Goal: Ask a question

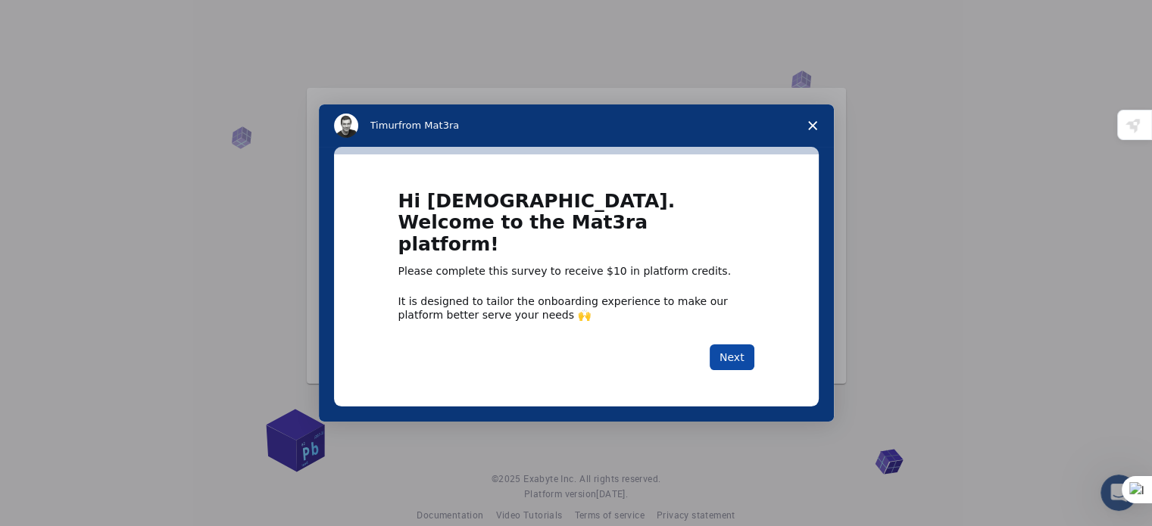
click at [736, 348] on button "Next" at bounding box center [732, 358] width 45 height 26
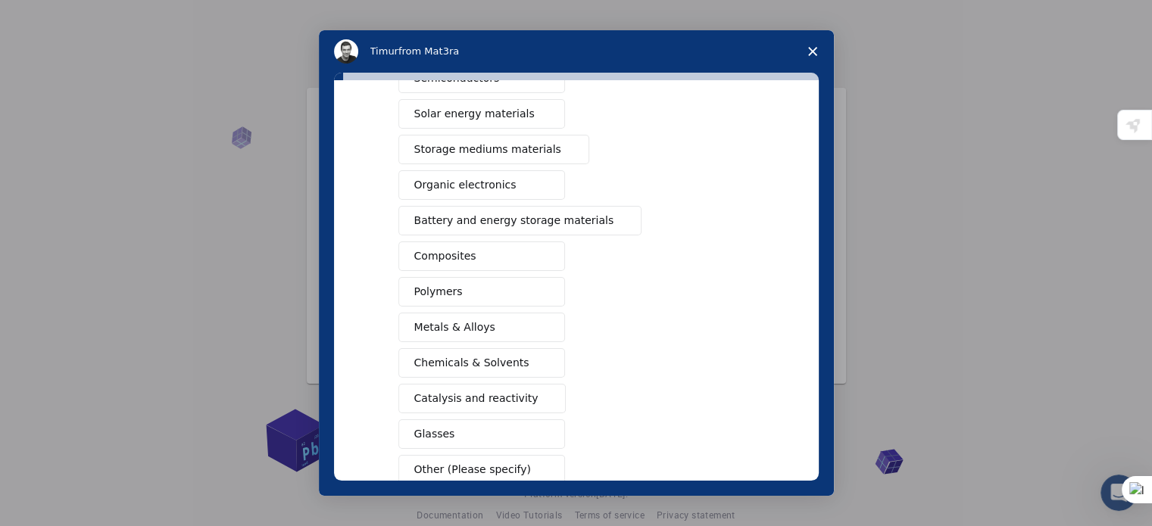
scroll to position [114, 0]
click at [443, 280] on button "Polymers" at bounding box center [481, 291] width 167 height 30
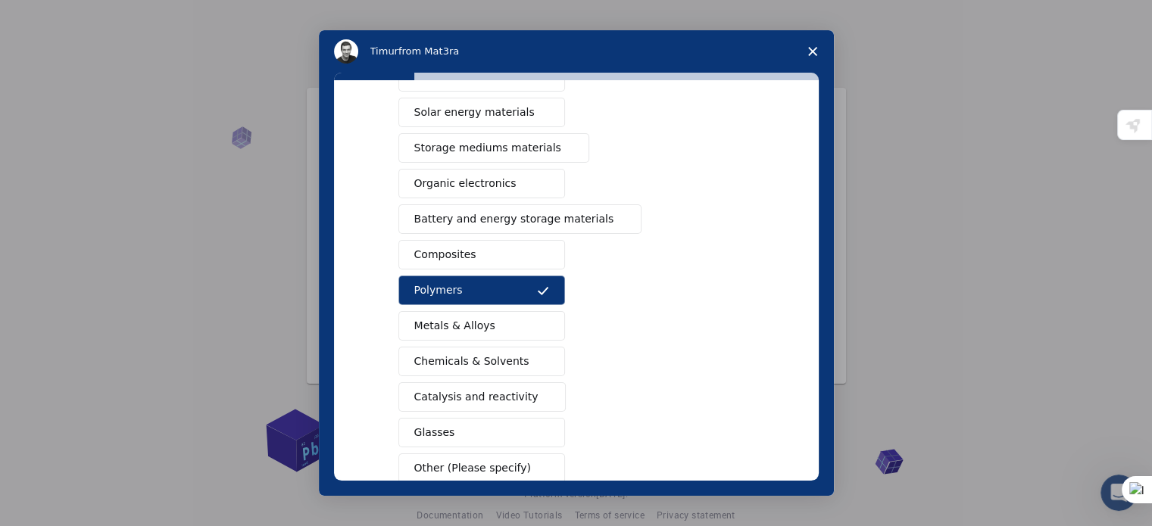
click at [451, 253] on span "Composites" at bounding box center [445, 255] width 62 height 16
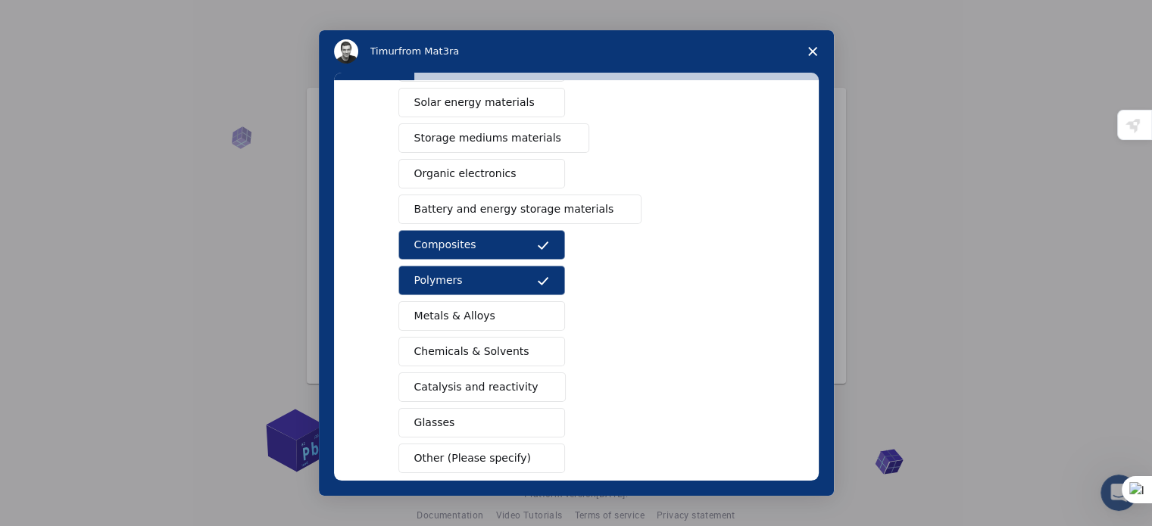
click at [454, 310] on span "Metals & Alloys" at bounding box center [454, 316] width 81 height 16
click at [458, 347] on span "Chemicals & Solvents" at bounding box center [471, 352] width 115 height 16
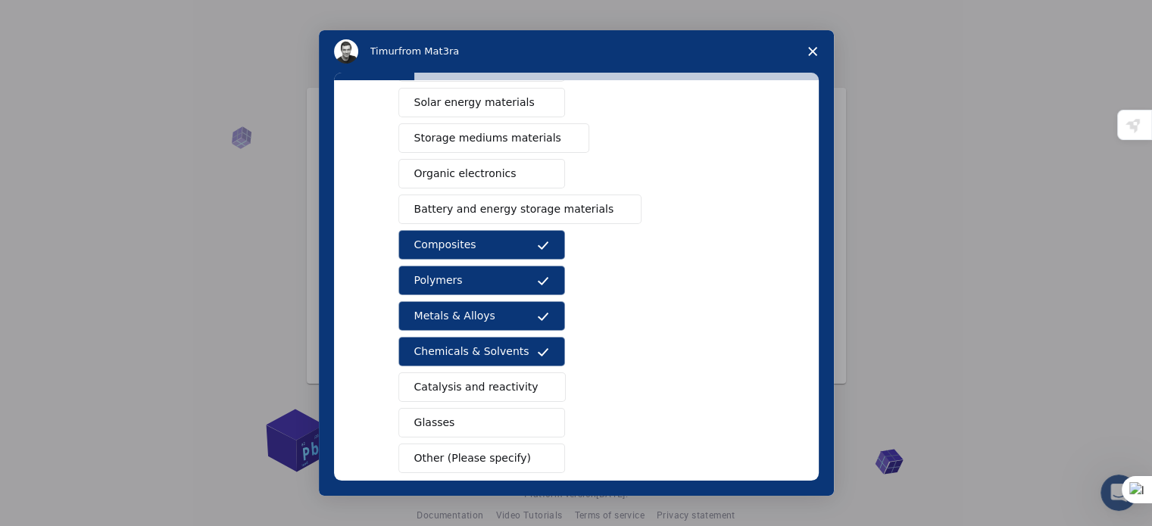
click at [461, 387] on span "Catalysis and reactivity" at bounding box center [476, 388] width 124 height 16
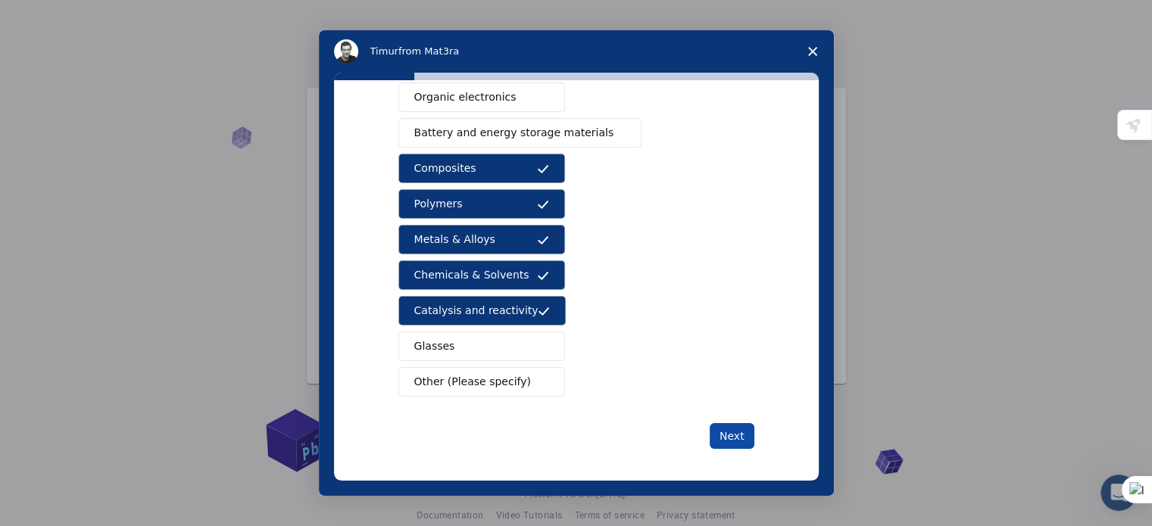
click at [723, 423] on button "Next" at bounding box center [732, 436] width 45 height 26
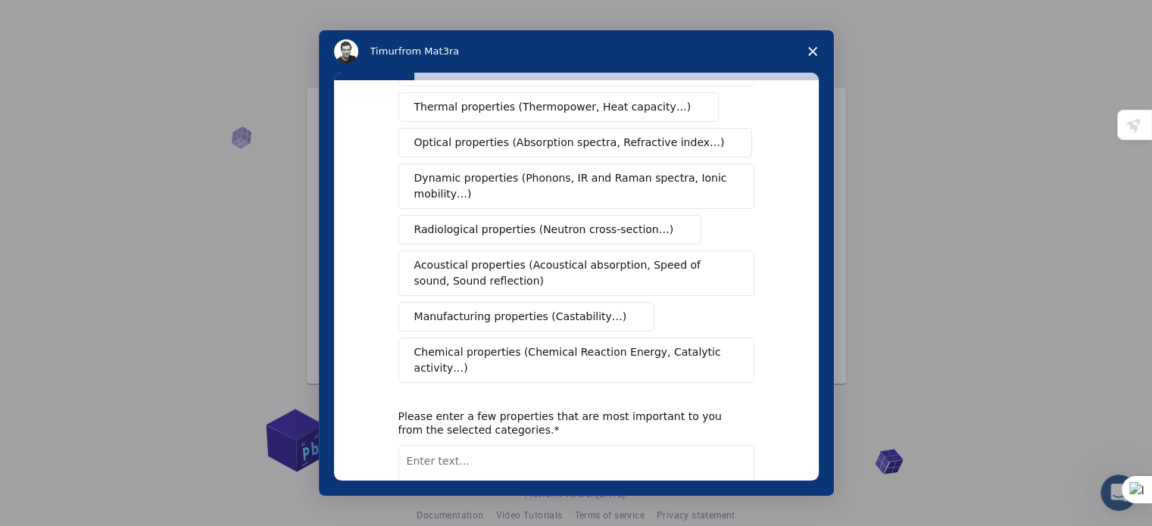
scroll to position [0, 0]
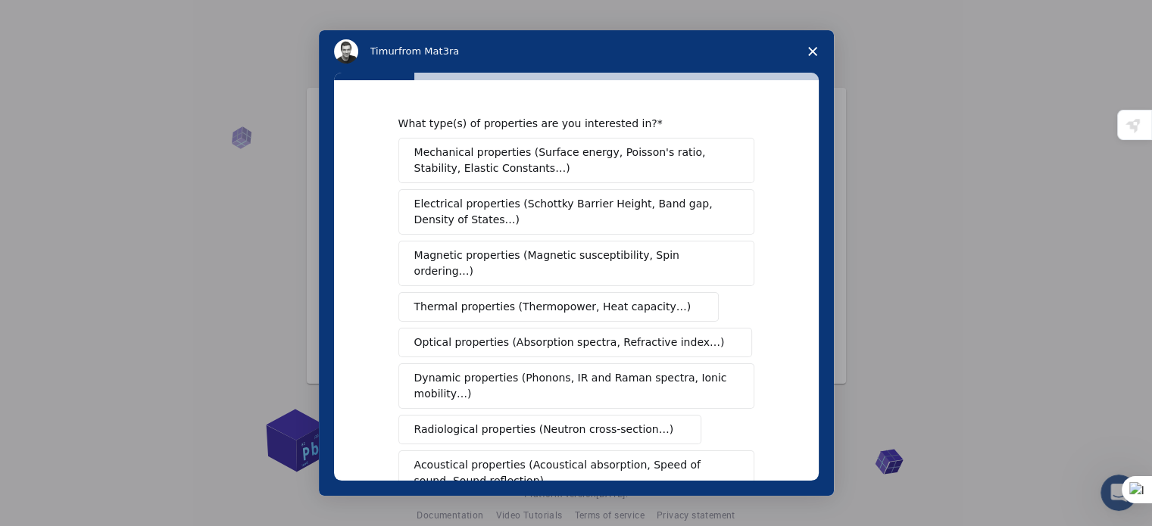
click at [581, 169] on span "Mechanical properties (Surface energy, Poisson's ratio, Stability, Elastic Cons…" at bounding box center [572, 161] width 316 height 32
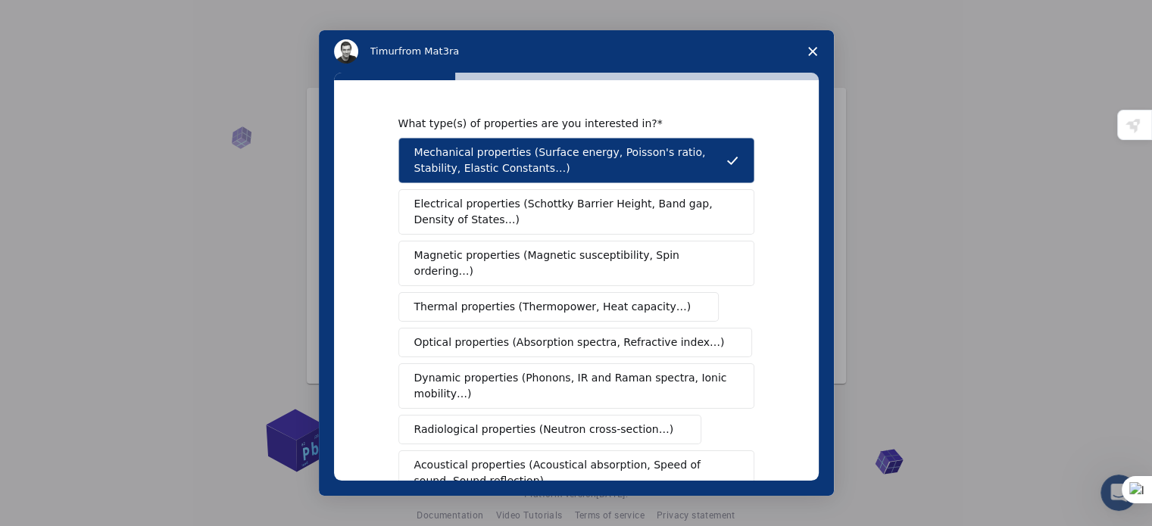
click at [554, 227] on button "Electrical properties (Schottky Barrier Height, Band gap, Density of States…)" at bounding box center [576, 211] width 356 height 45
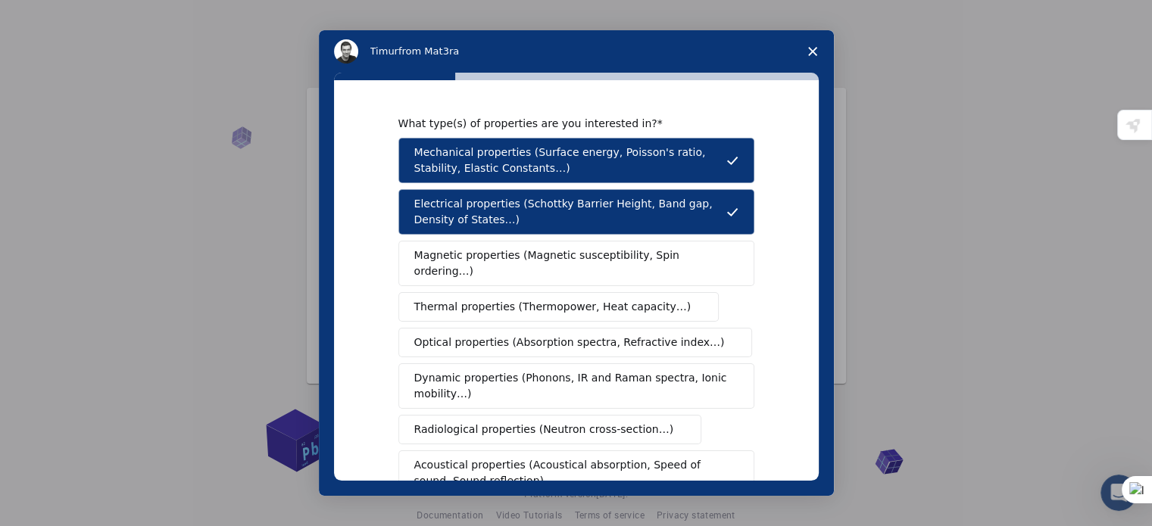
click at [551, 245] on button "Magnetic properties (Magnetic susceptibility, Spin ordering…)" at bounding box center [576, 263] width 356 height 45
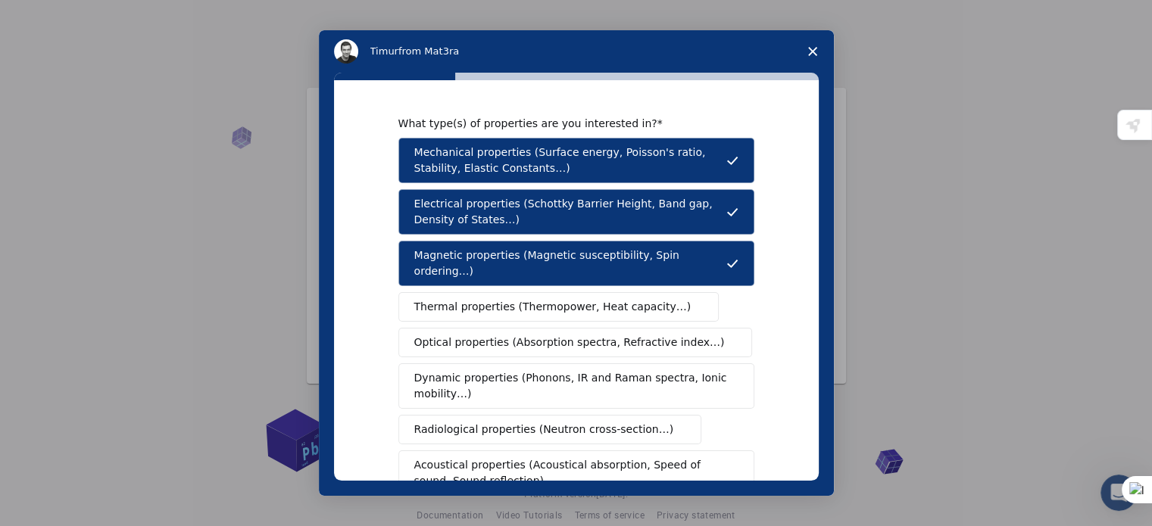
click at [545, 299] on span "Thermal properties (Thermopower, Heat capacity…)" at bounding box center [552, 307] width 277 height 16
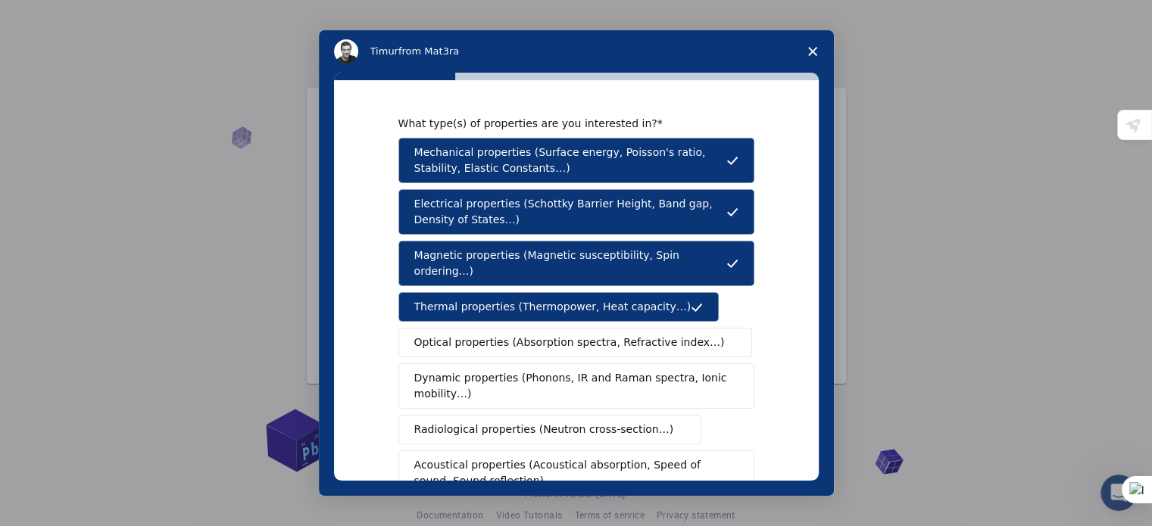
click at [542, 335] on span "Optical properties (Absorption spectra, Refractive index…)" at bounding box center [569, 343] width 311 height 16
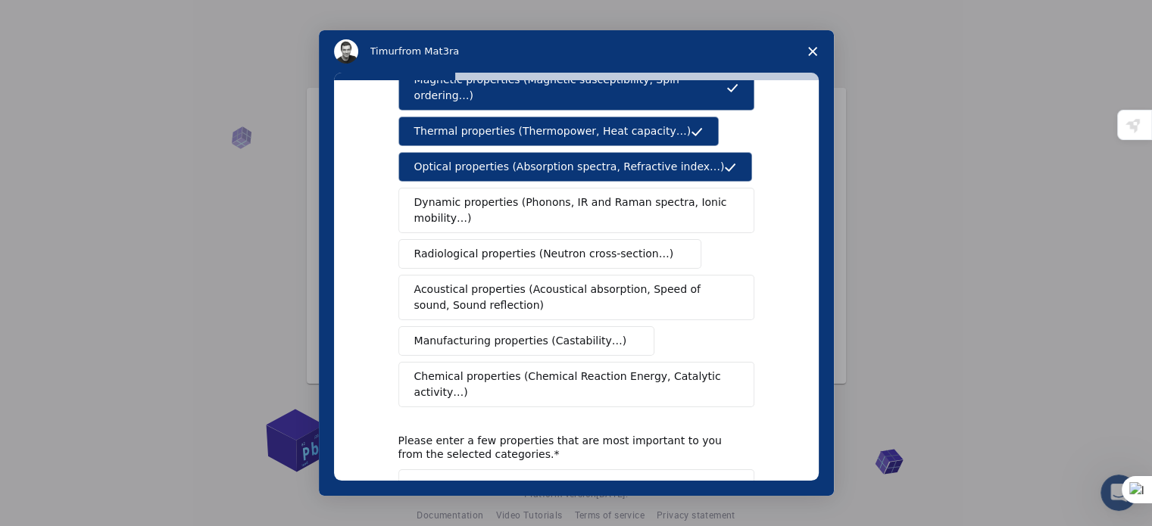
scroll to position [177, 0]
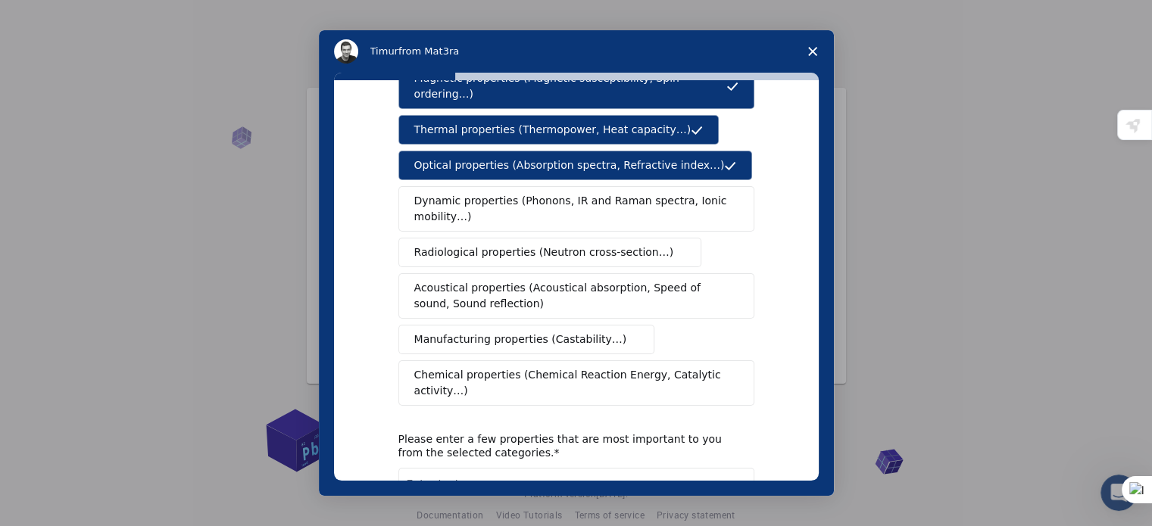
click at [540, 204] on span "Dynamic properties (Phonons, IR and Raman spectra, Ionic mobility…)" at bounding box center [571, 209] width 314 height 32
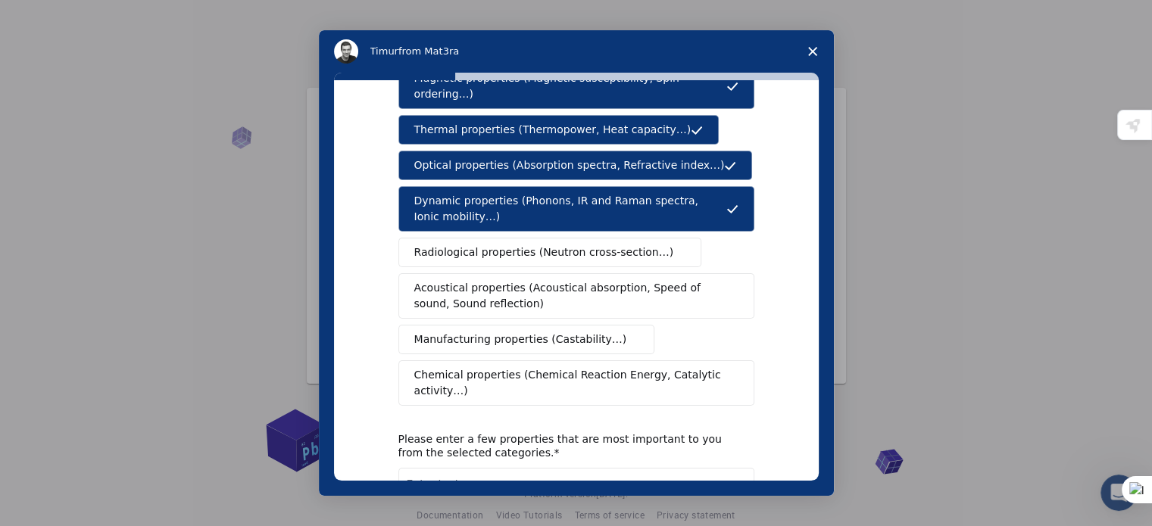
click at [542, 242] on button "Radiological properties (Neutron cross-section…)" at bounding box center [550, 253] width 304 height 30
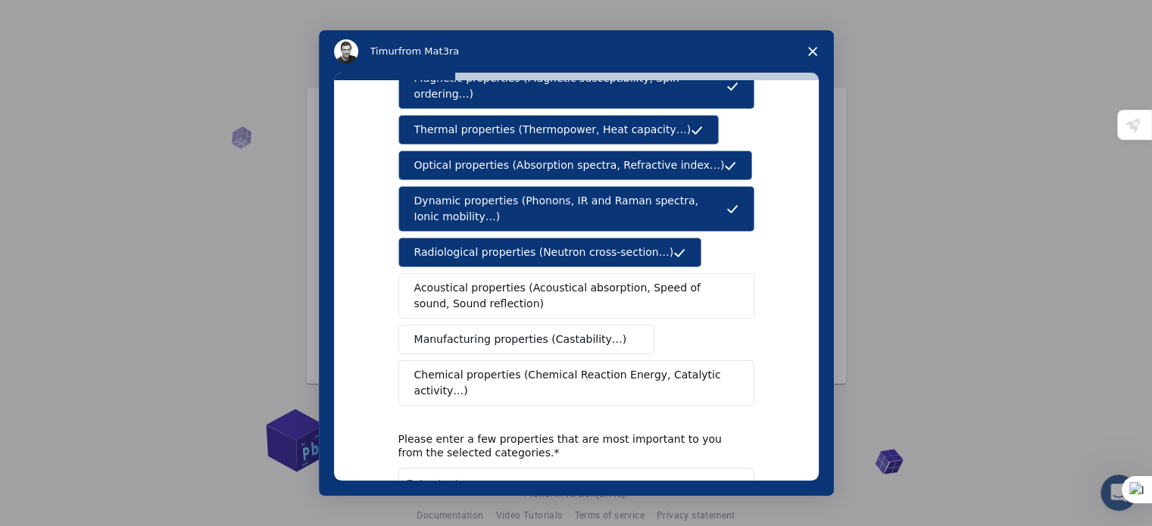
click at [550, 283] on span "Acoustical properties (Acoustical absorption, Speed of sound, Sound reflection)" at bounding box center [571, 296] width 315 height 32
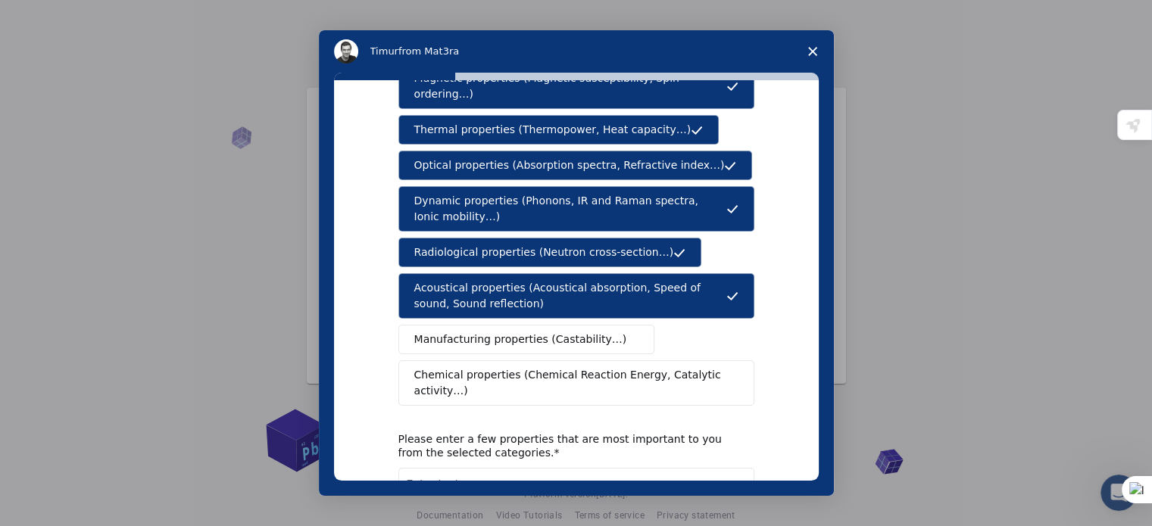
click at [549, 361] on button "Chemical properties (Chemical Reaction Energy, Catalytic activity…)" at bounding box center [576, 383] width 356 height 45
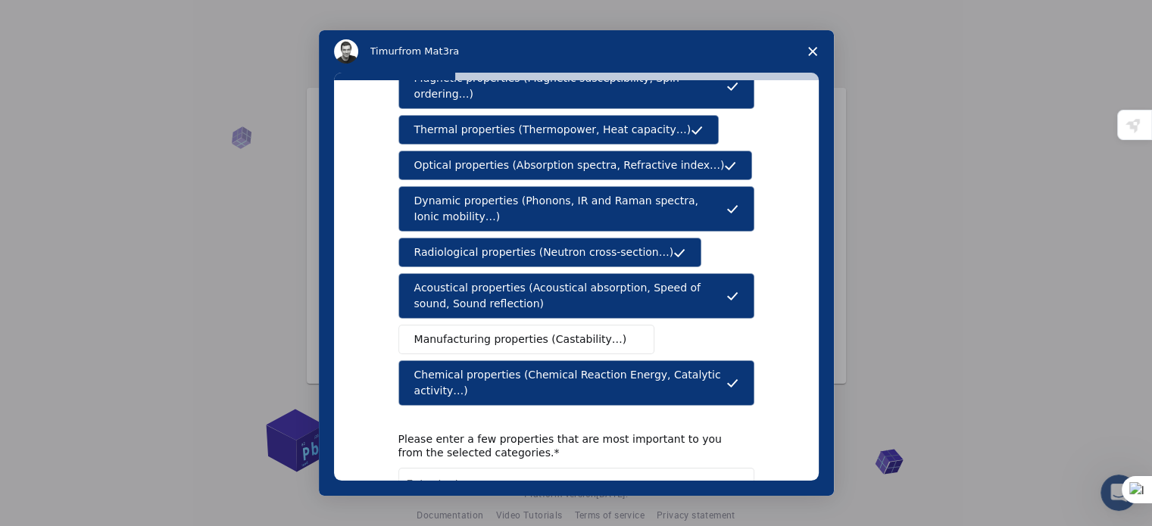
click at [552, 332] on span "Manufacturing properties (Castability…)" at bounding box center [520, 340] width 213 height 16
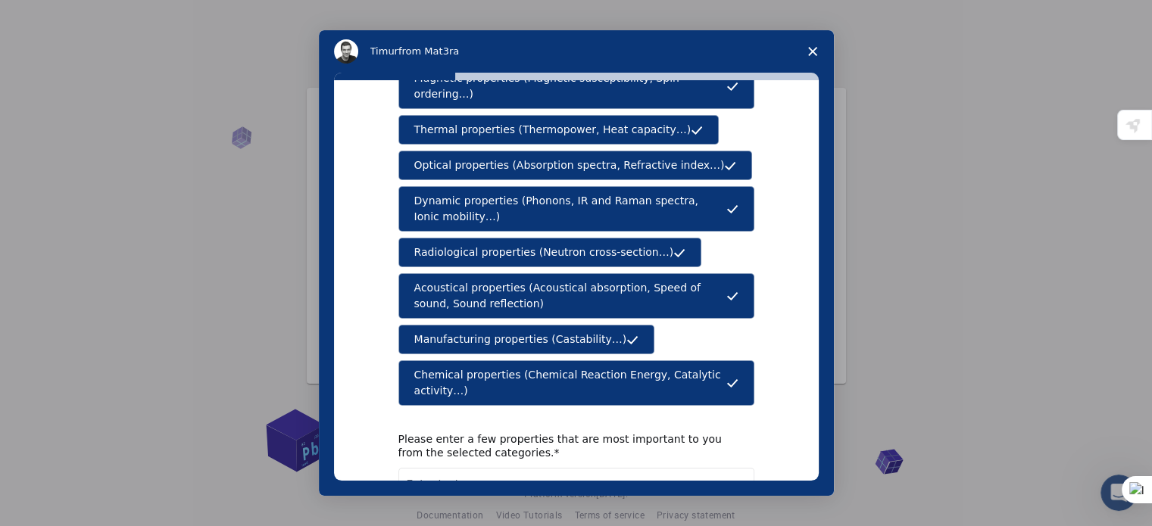
scroll to position [279, 0]
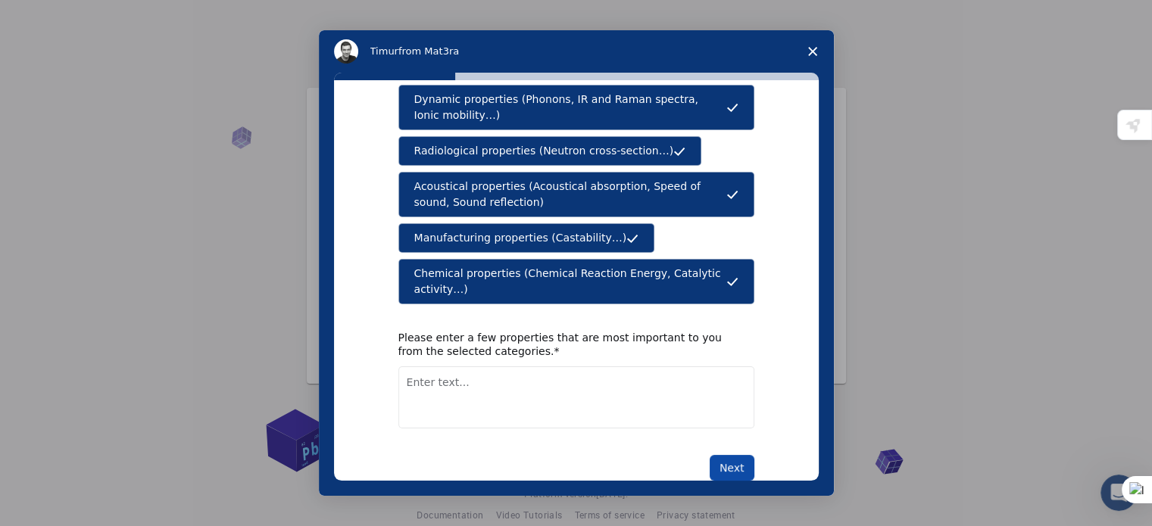
click at [727, 455] on button "Next" at bounding box center [732, 468] width 45 height 26
click at [497, 367] on textarea "Enter text..." at bounding box center [576, 398] width 356 height 62
type textarea "spin polarization, chirality induced spin selectivity"
click at [720, 455] on button "Next" at bounding box center [732, 468] width 45 height 26
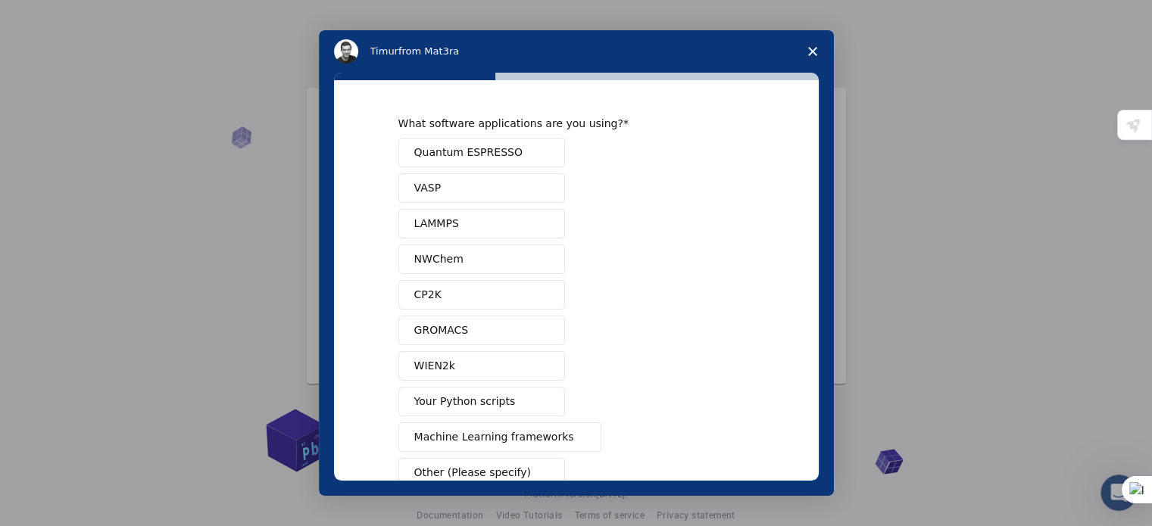
click at [522, 151] on button "Quantum ESPRESSO" at bounding box center [481, 153] width 167 height 30
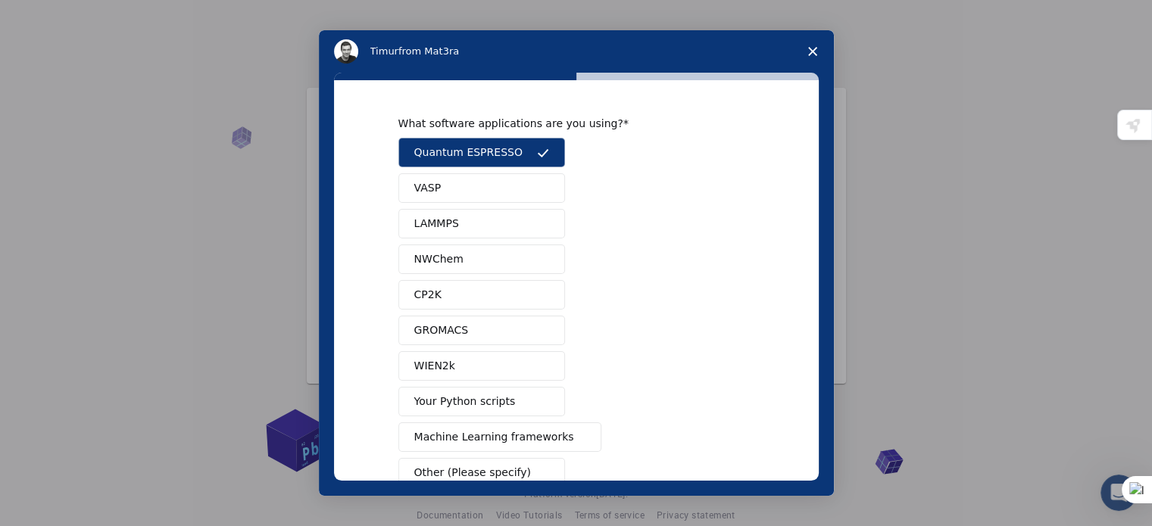
click at [507, 226] on button "LAMMPS" at bounding box center [481, 224] width 167 height 30
click at [488, 331] on button "GROMACS" at bounding box center [481, 331] width 167 height 30
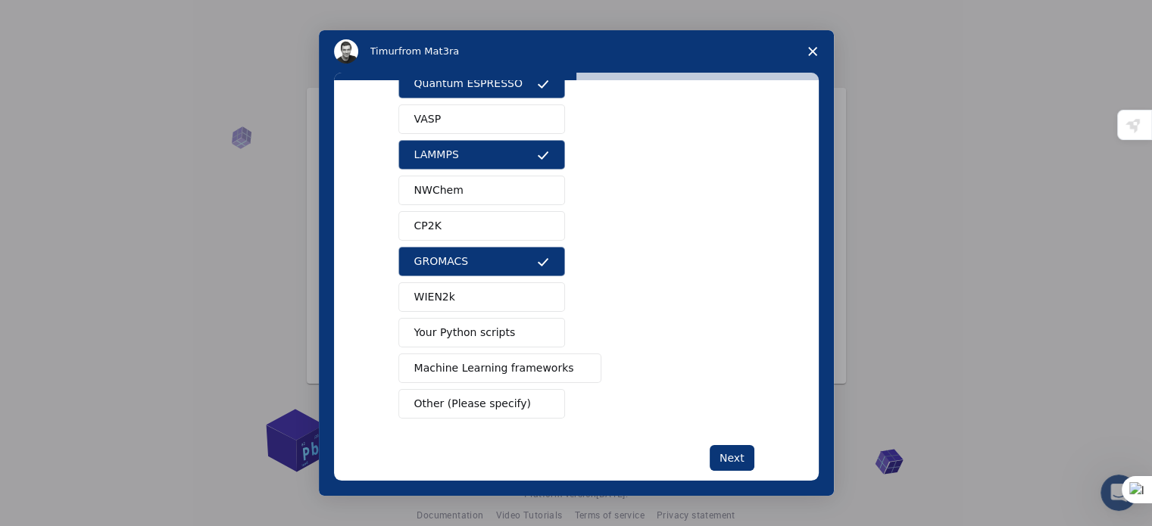
scroll to position [92, 0]
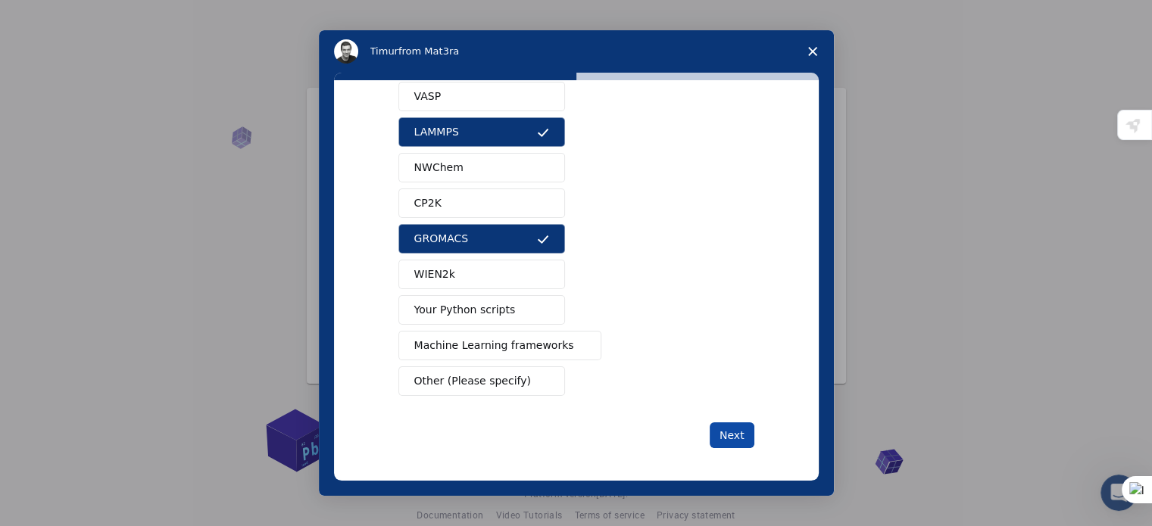
click at [718, 435] on button "Next" at bounding box center [732, 436] width 45 height 26
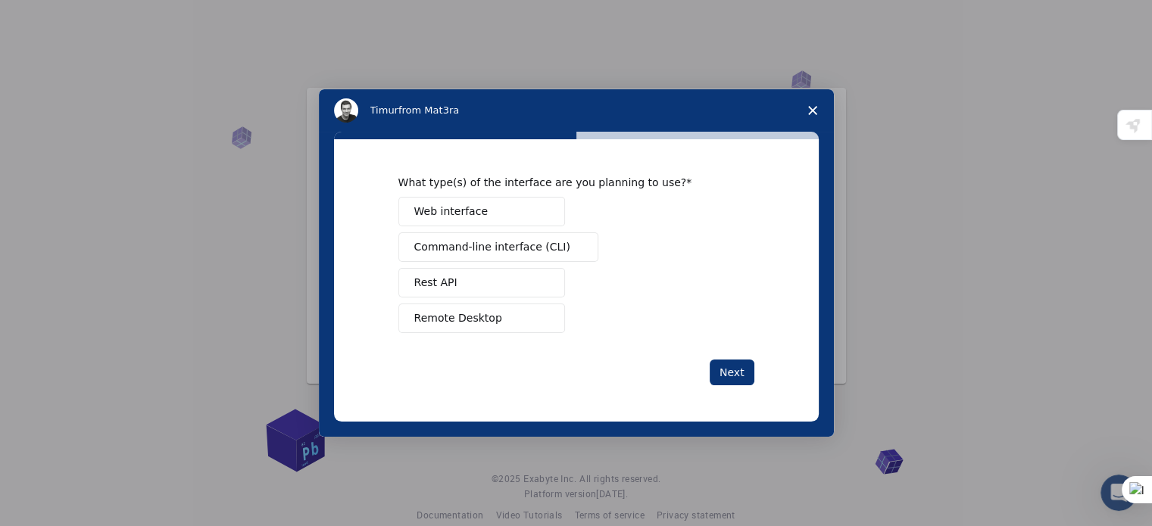
click at [528, 213] on button "Web interface" at bounding box center [481, 212] width 167 height 30
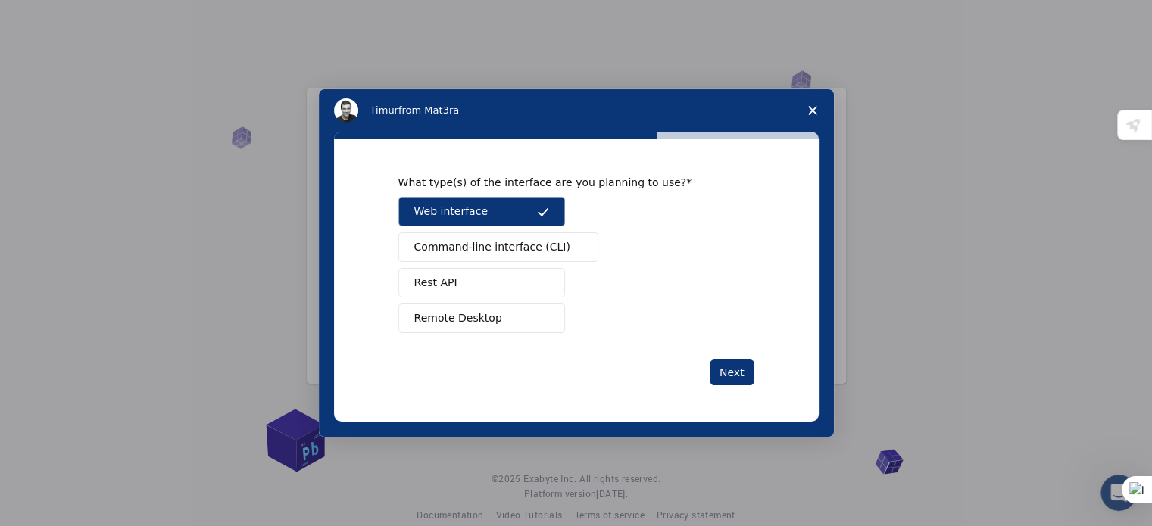
click at [520, 245] on span "Command-line interface (CLI)" at bounding box center [492, 247] width 156 height 16
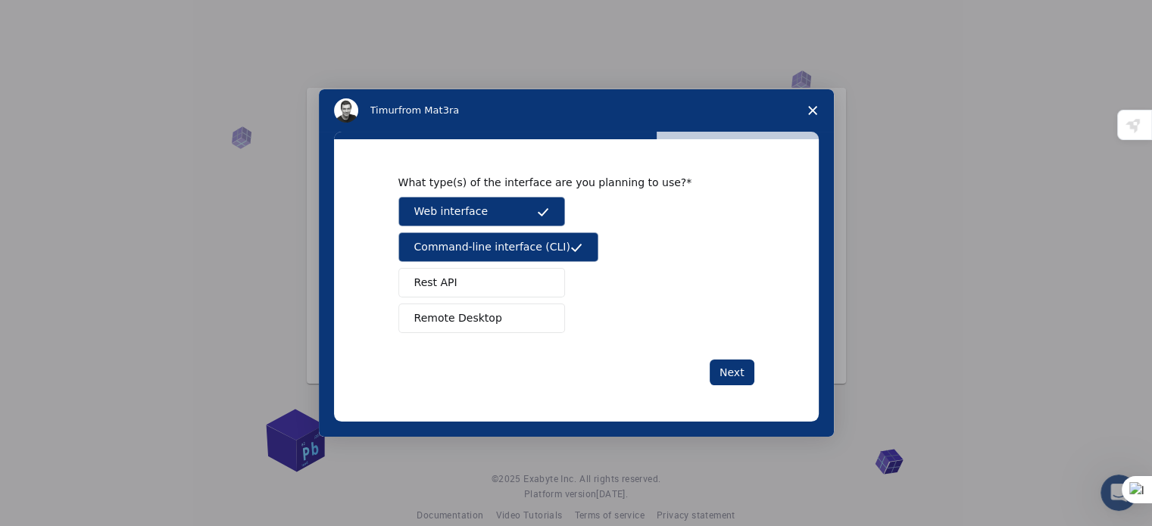
click at [505, 284] on button "Rest API" at bounding box center [481, 283] width 167 height 30
click at [498, 311] on button "Remote Desktop" at bounding box center [481, 319] width 167 height 30
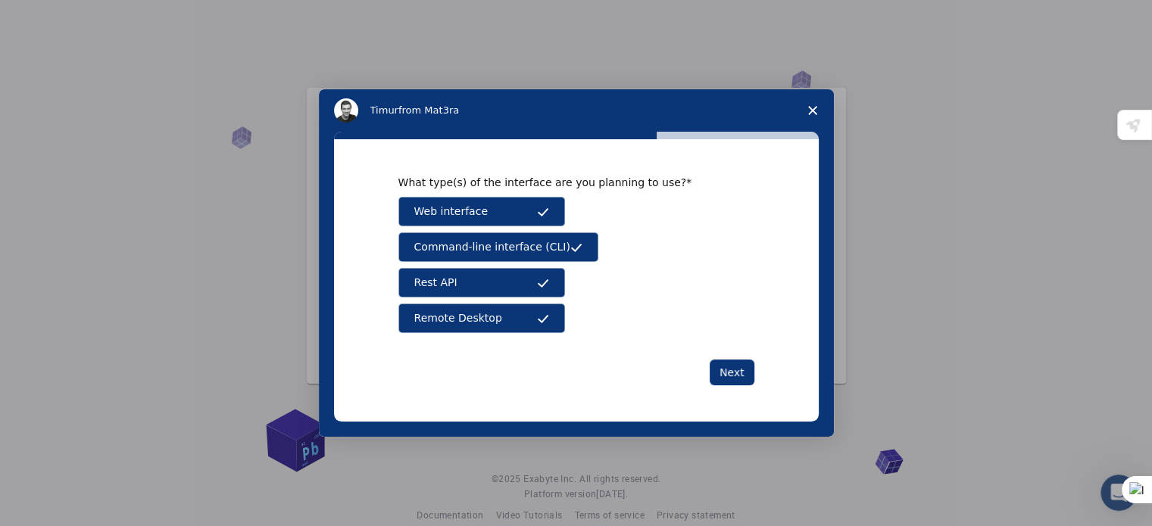
click at [730, 354] on div "What type(s) of the interface are you planning to use? Web interface Command-li…" at bounding box center [576, 281] width 356 height 210
click at [727, 375] on button "Next" at bounding box center [732, 373] width 45 height 26
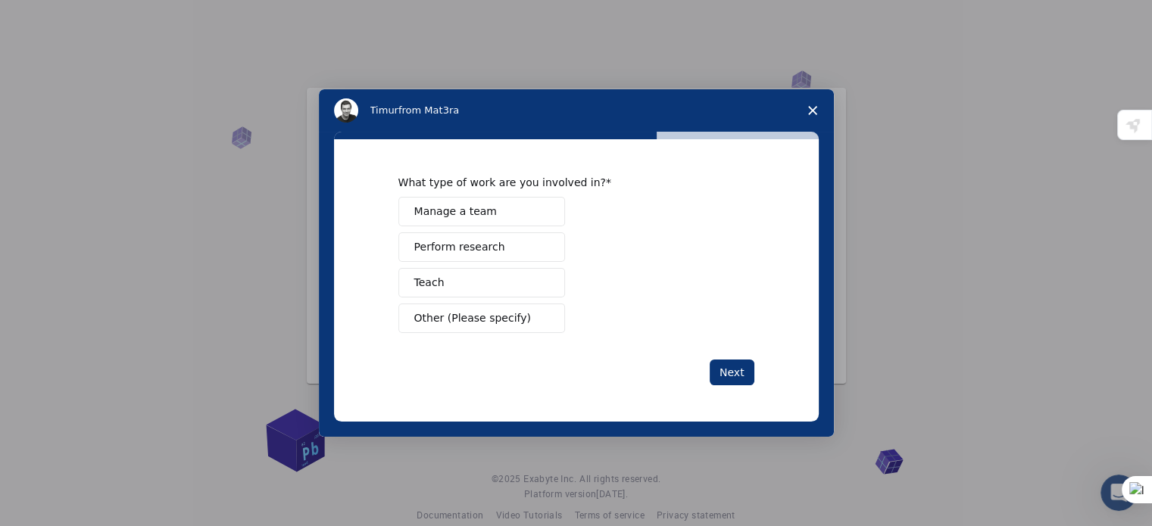
click at [499, 251] on button "Perform research" at bounding box center [481, 248] width 167 height 30
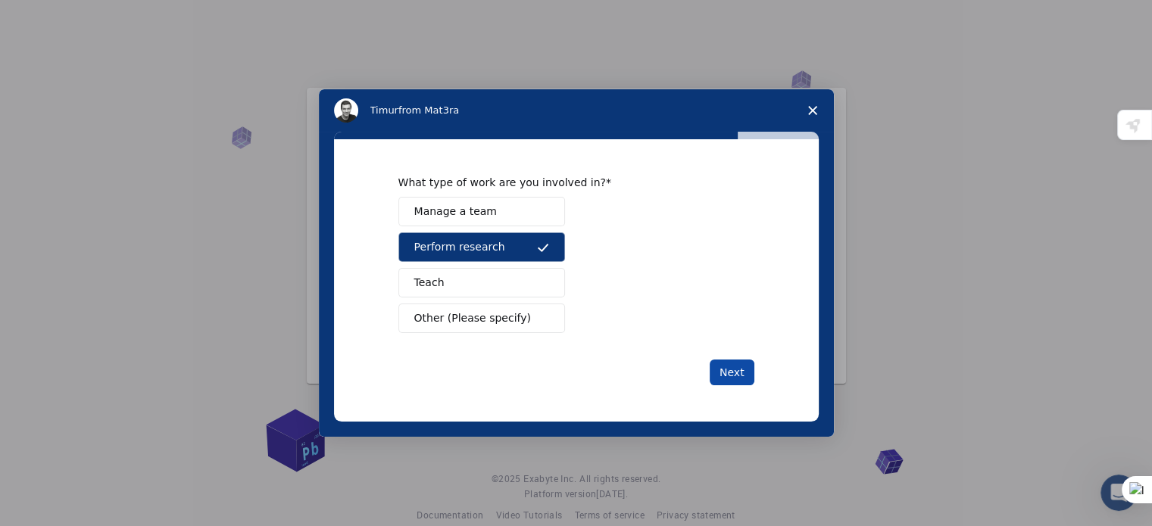
click at [740, 375] on button "Next" at bounding box center [732, 373] width 45 height 26
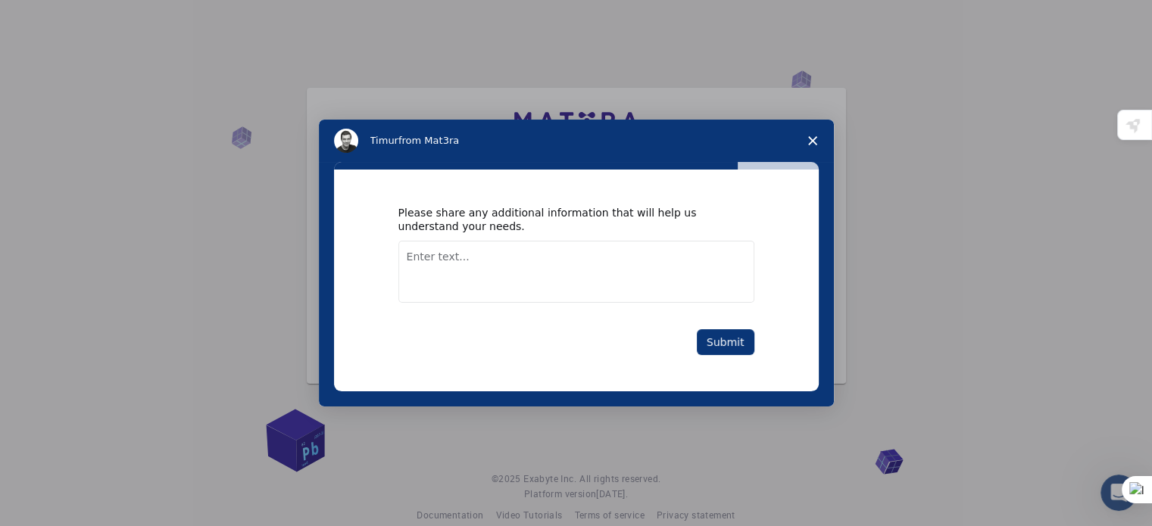
click at [470, 265] on textarea "Enter text..." at bounding box center [576, 272] width 356 height 62
type textarea "i am trying to study the spin polarization and CISS of ensntio-peptide"
click at [745, 345] on button "Submit" at bounding box center [726, 343] width 58 height 26
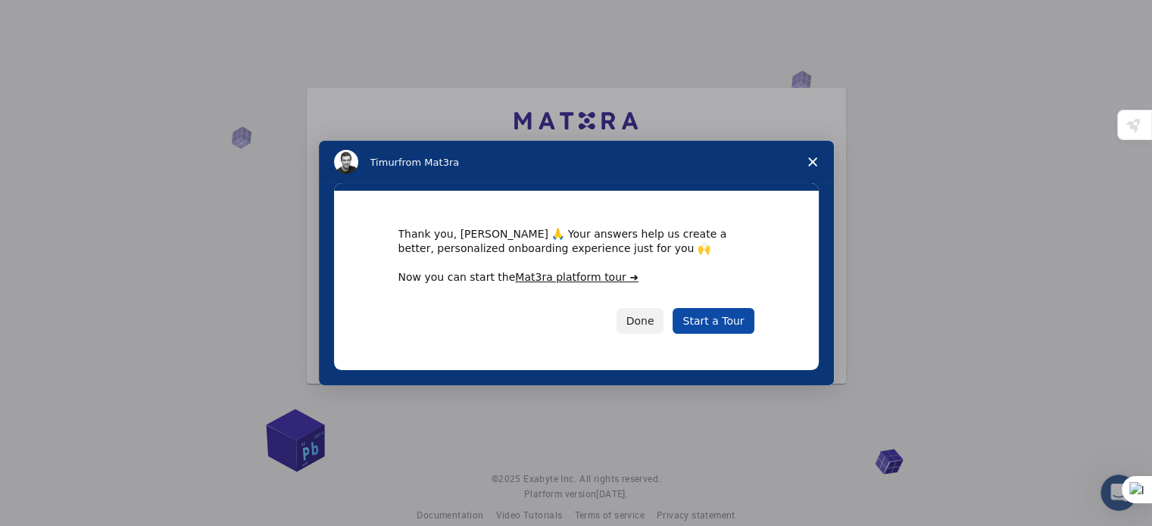
click at [717, 321] on link "Start a Tour" at bounding box center [713, 321] width 81 height 26
